Goal: Transaction & Acquisition: Register for event/course

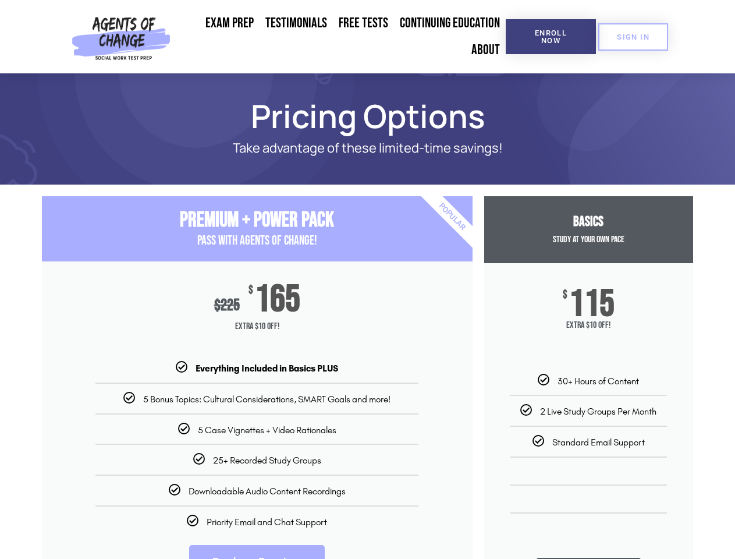
click at [367, 279] on div "$ 225 $ 165 Extra $10 Off!" at bounding box center [257, 311] width 431 height 100
click at [551, 37] on span "Enroll Now" at bounding box center [550, 36] width 53 height 15
click at [633, 37] on span "SIGN IN" at bounding box center [633, 37] width 33 height 8
